Goal: Navigation & Orientation: Find specific page/section

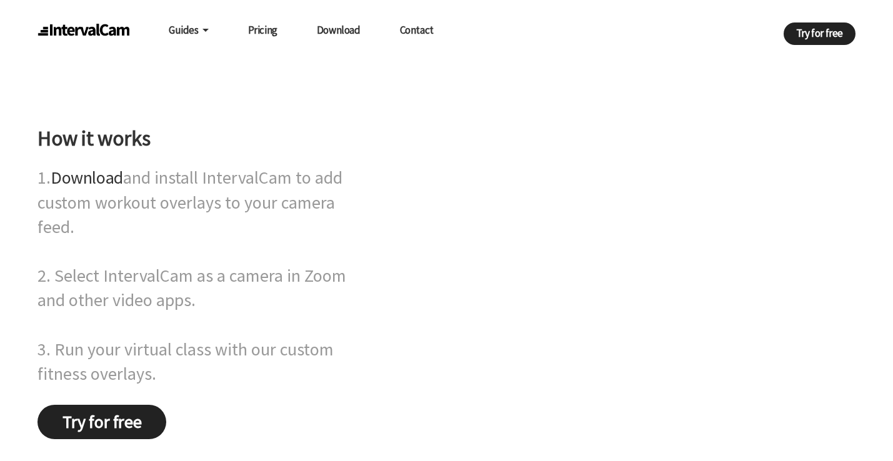
click at [429, 34] on link "Contact" at bounding box center [417, 30] width 34 height 24
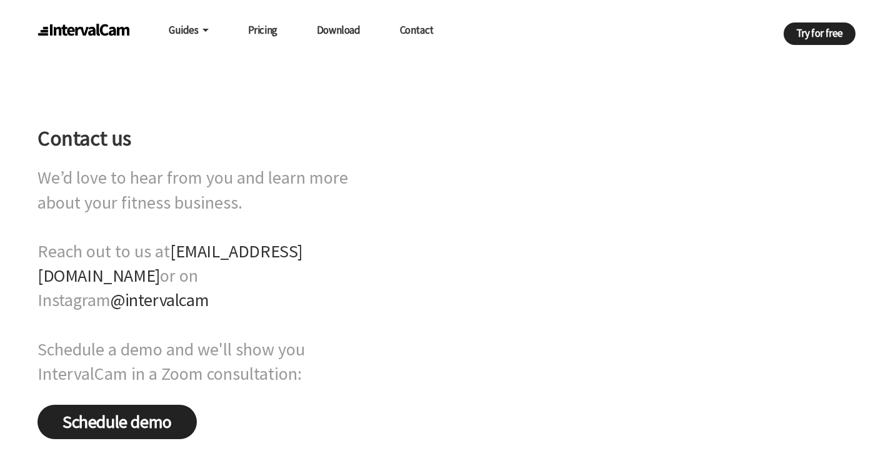
click at [200, 289] on link "@intervalcam" at bounding box center [160, 300] width 98 height 23
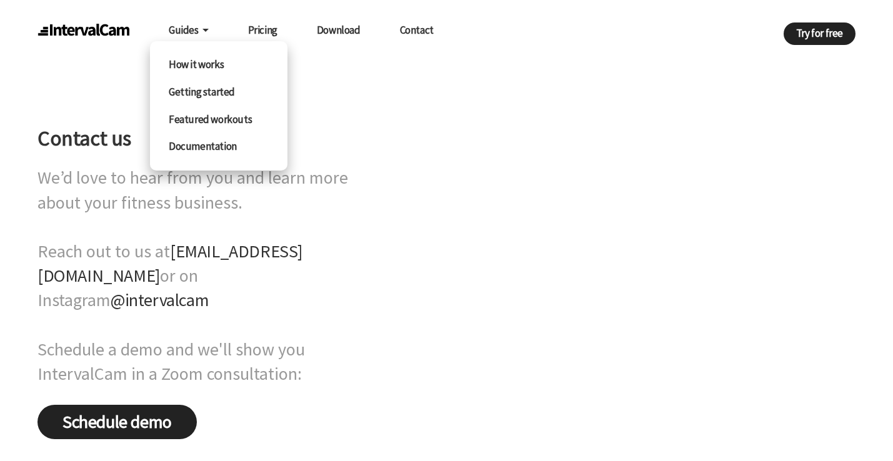
click at [197, 119] on link "Featured workouts" at bounding box center [219, 120] width 138 height 28
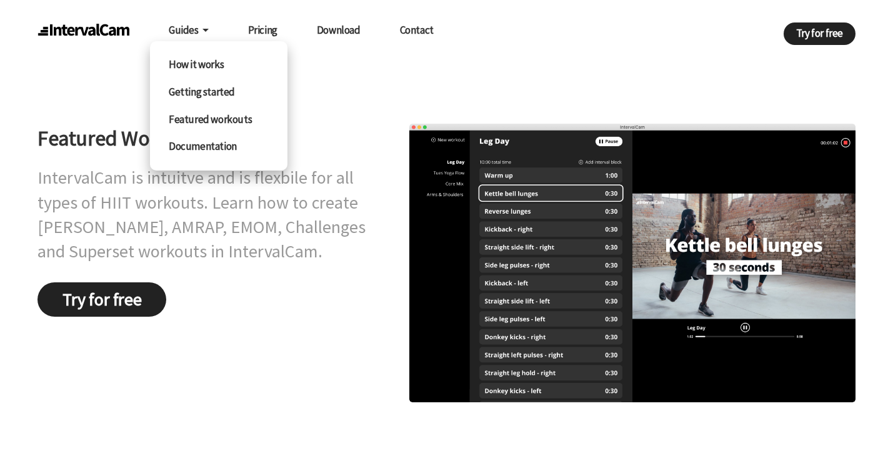
click at [214, 144] on link "Documentation" at bounding box center [219, 147] width 138 height 28
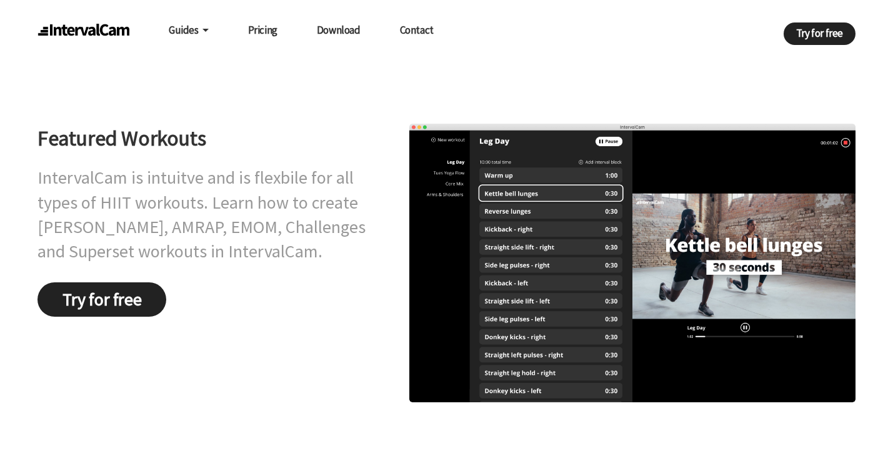
click at [273, 32] on link "Pricing" at bounding box center [262, 30] width 29 height 24
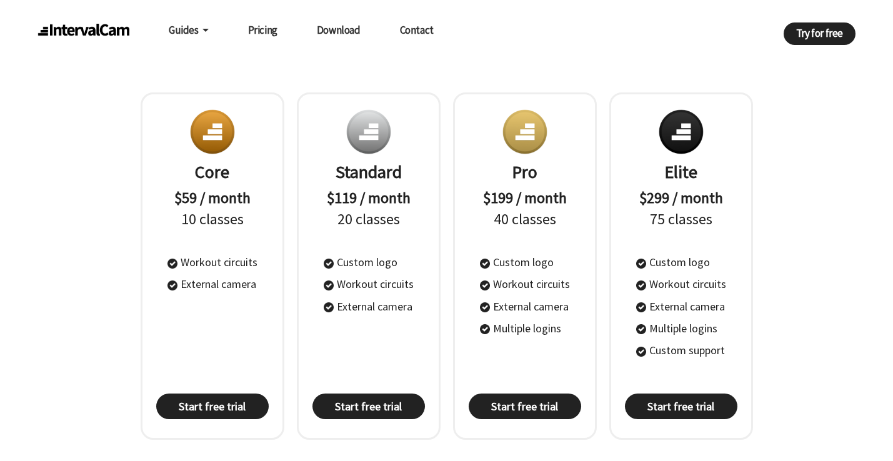
click at [418, 32] on link "Contact" at bounding box center [417, 30] width 34 height 24
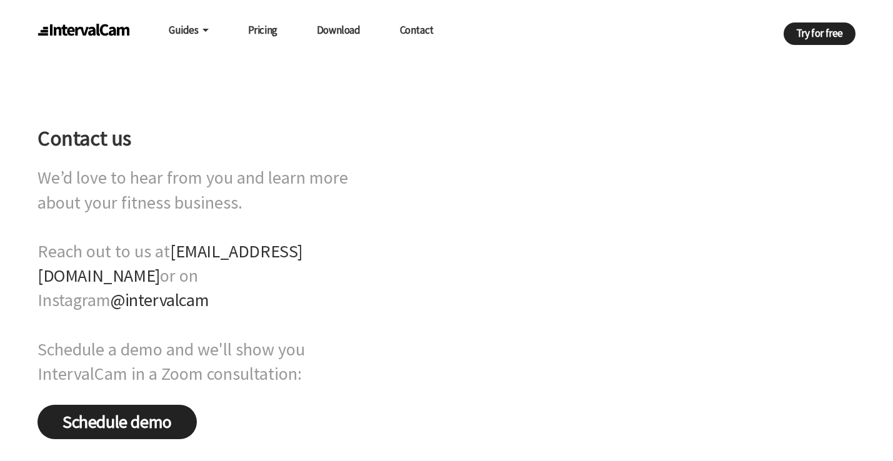
click at [192, 289] on link "@intervalcam" at bounding box center [160, 300] width 98 height 23
